Goal: Find specific page/section

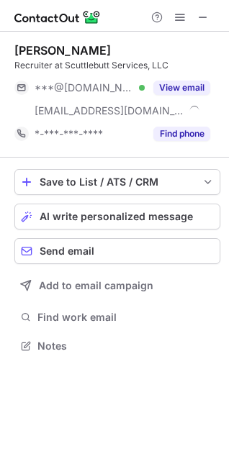
scroll to position [336, 229]
